Goal: Find specific page/section

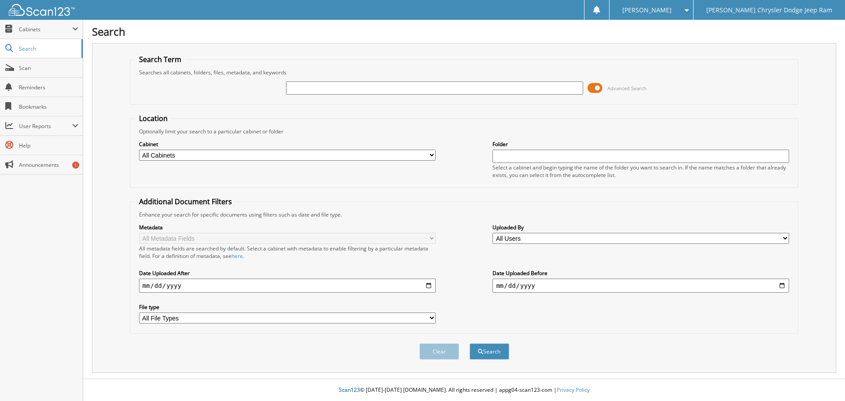
click at [557, 87] on input "text" at bounding box center [434, 87] width 297 height 13
type input "526373"
click at [470, 343] on button "Search" at bounding box center [490, 351] width 40 height 16
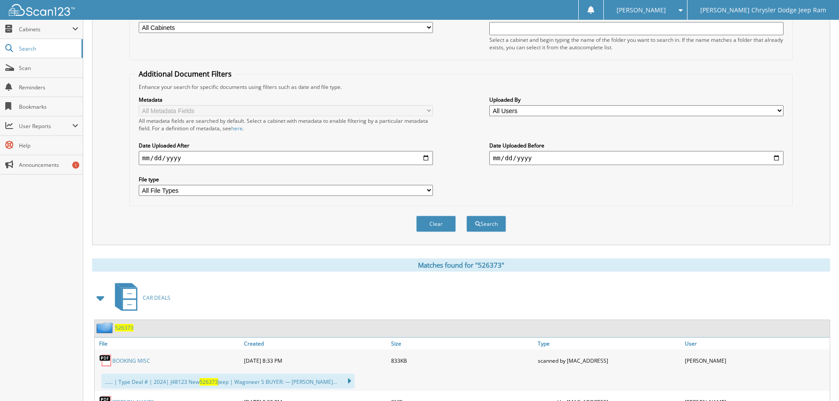
scroll to position [264, 0]
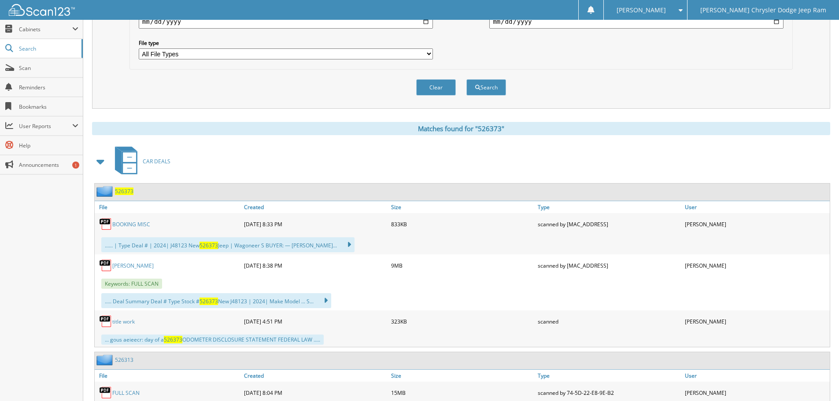
click at [129, 193] on span "526373" at bounding box center [124, 191] width 18 height 7
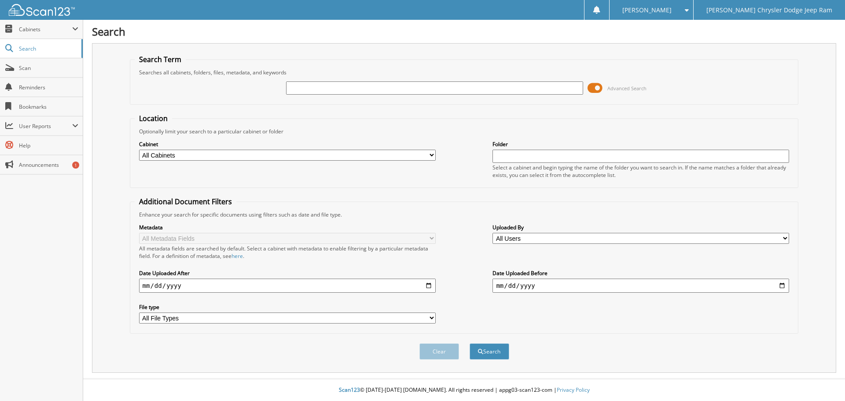
click at [502, 86] on input "text" at bounding box center [434, 87] width 297 height 13
type input "526277"
click at [470, 343] on button "Search" at bounding box center [490, 351] width 40 height 16
